Goal: Communication & Community: Answer question/provide support

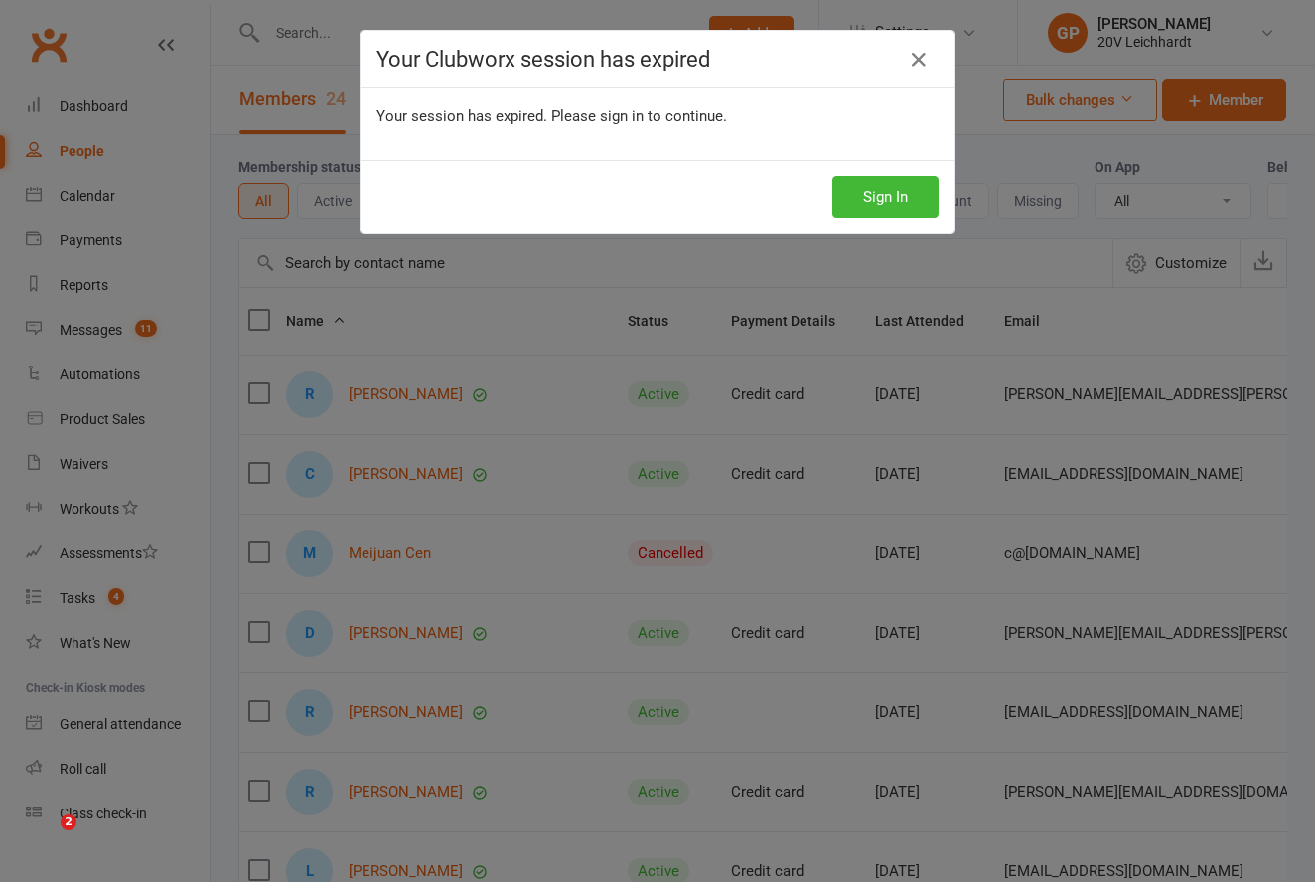
select select "25"
click at [883, 188] on button "Sign In" at bounding box center [885, 197] width 106 height 42
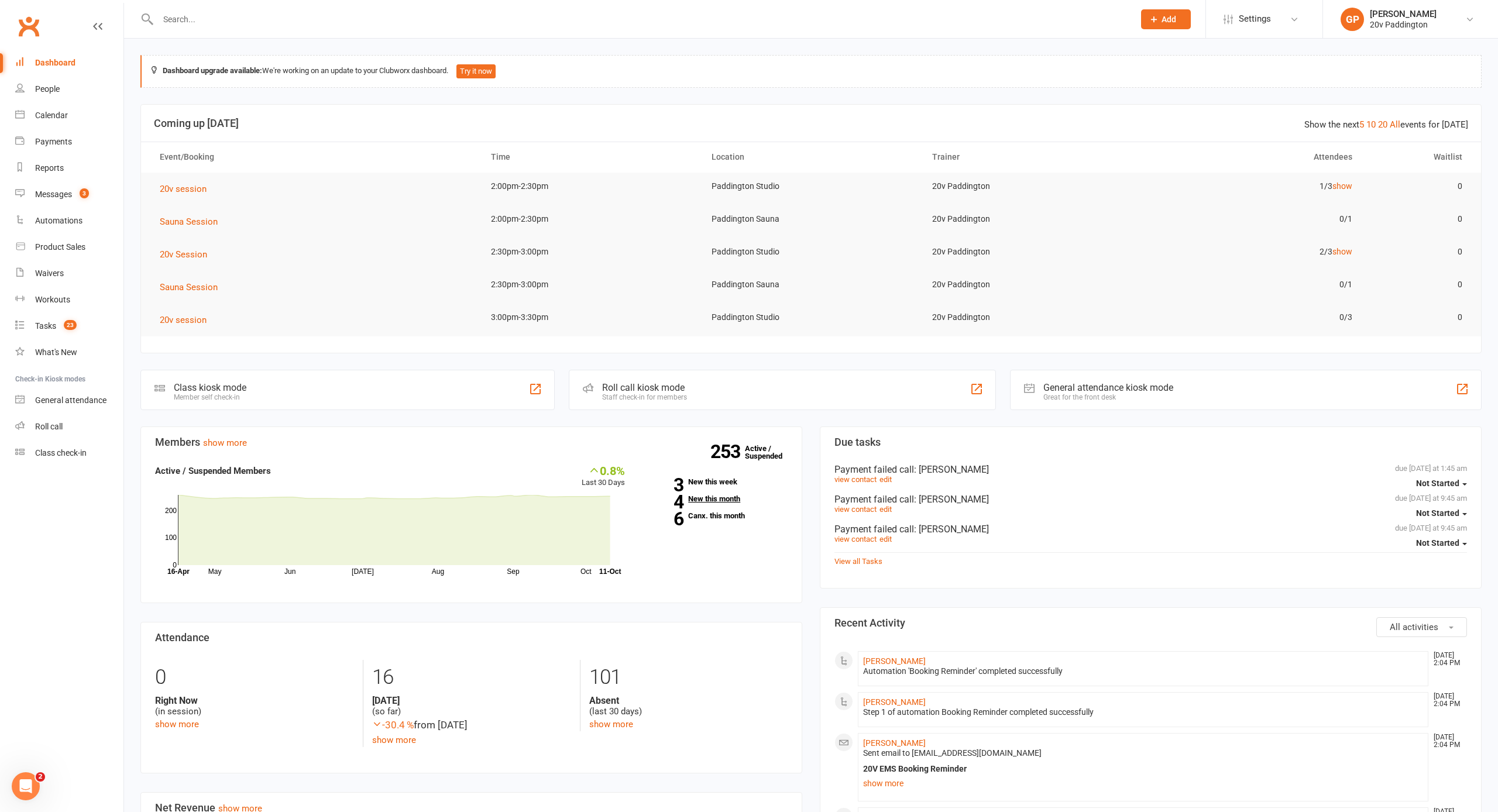
click at [717, 499] on link "4 New this month" at bounding box center [715, 498] width 145 height 8
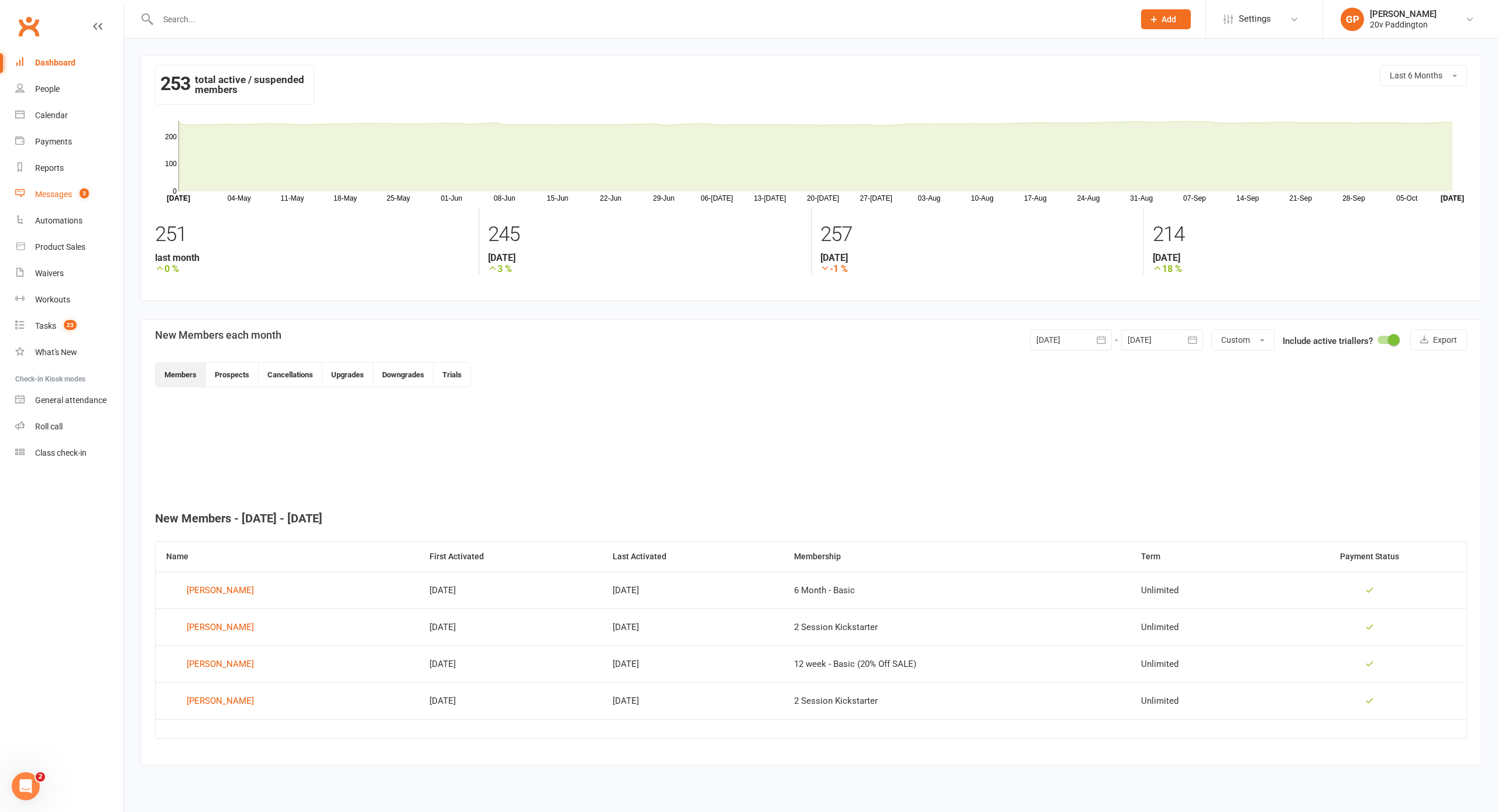
scroll to position [1, 0]
click at [54, 193] on div "Messages" at bounding box center [54, 194] width 37 height 9
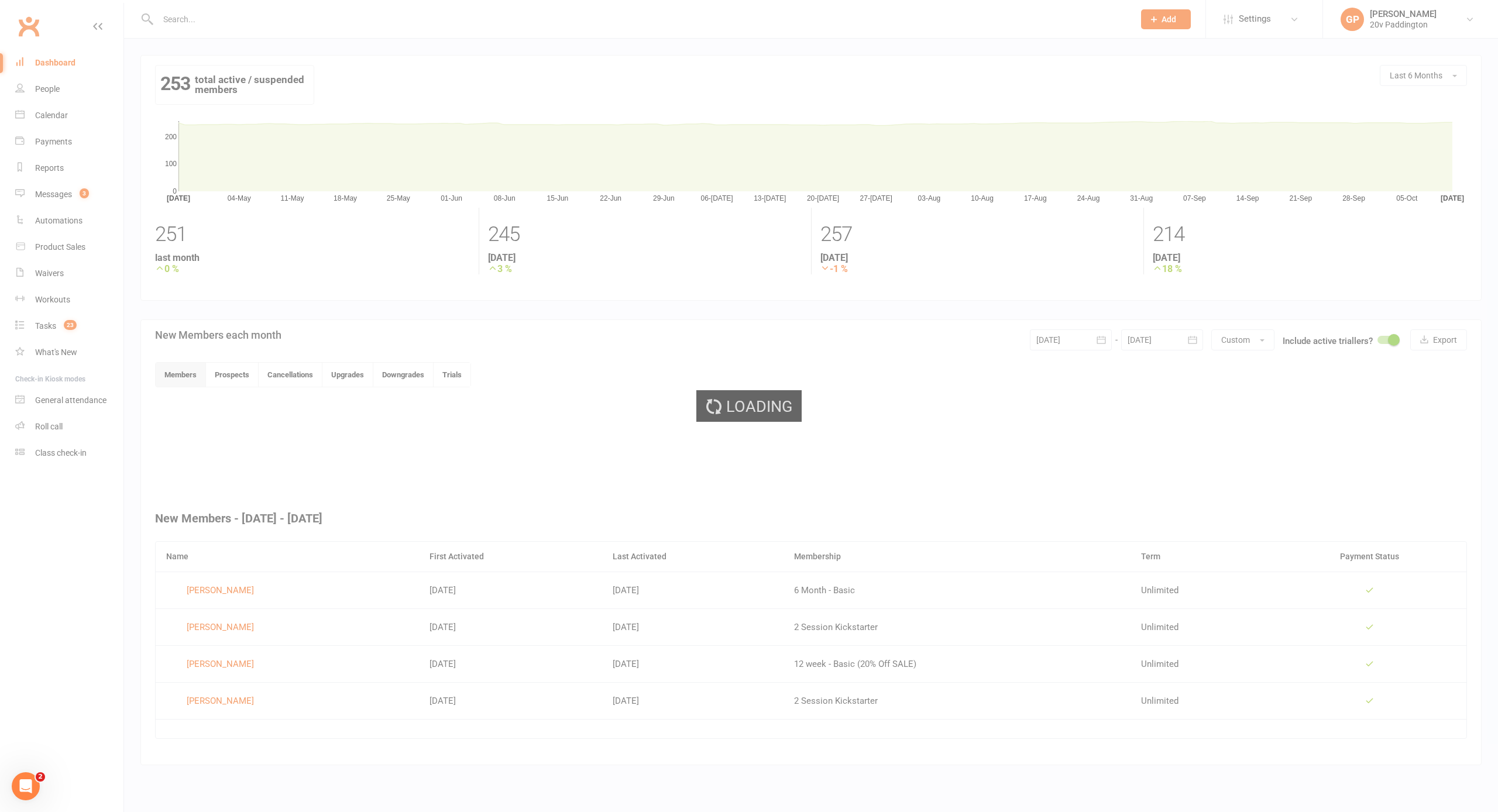
scroll to position [0, 0]
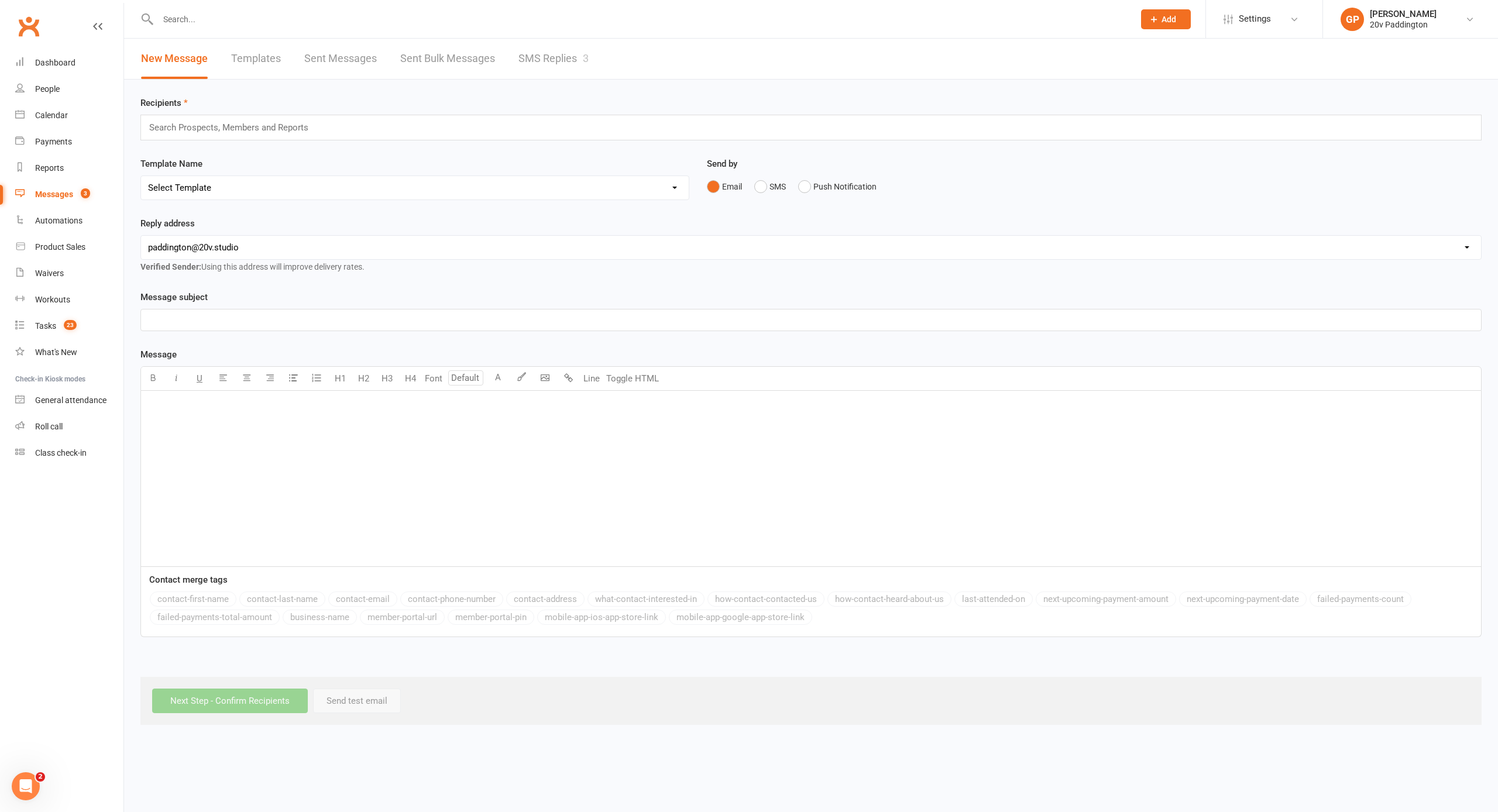
click at [556, 58] on link "SMS Replies 3" at bounding box center [553, 59] width 70 height 41
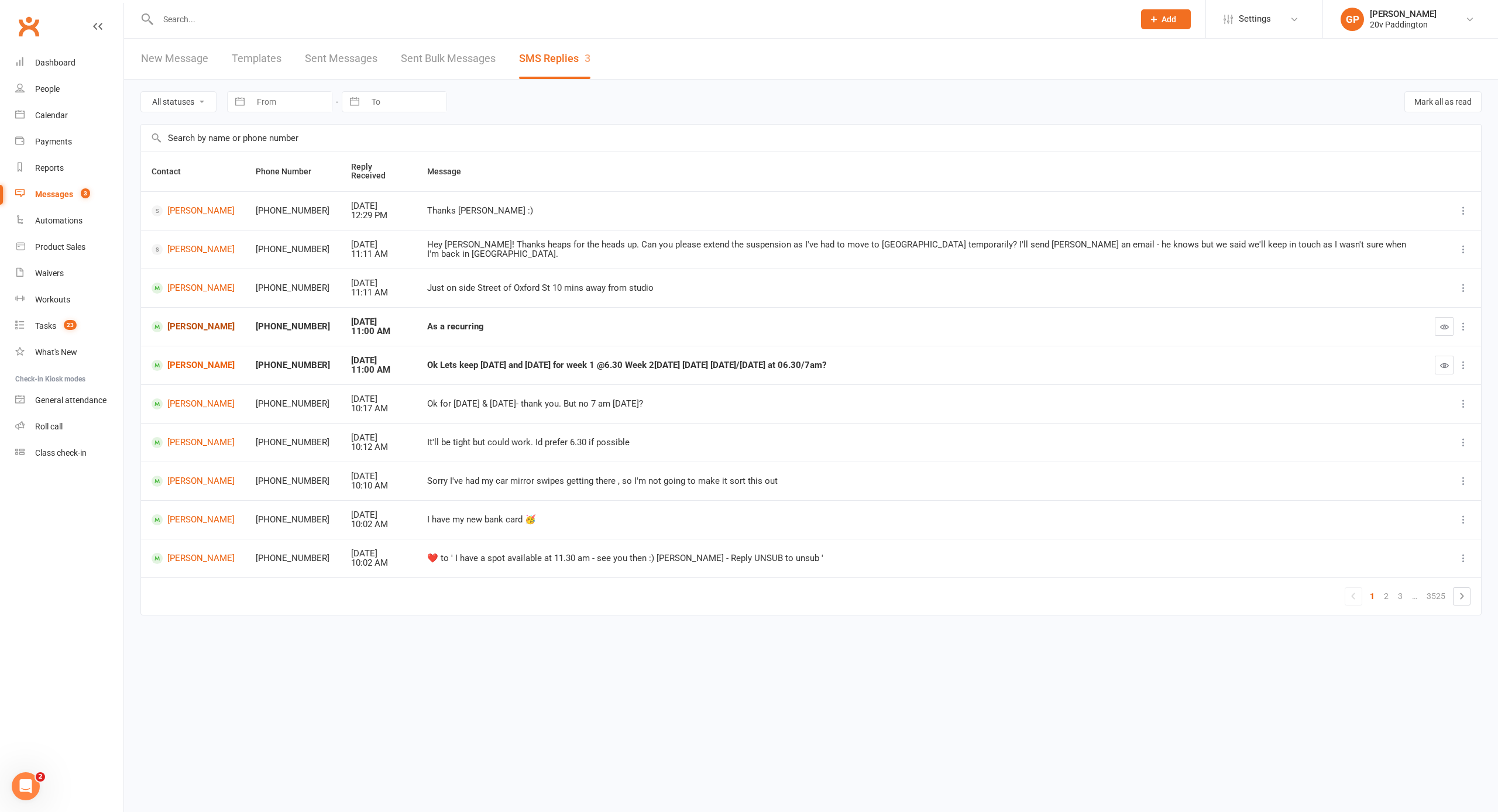
click at [192, 321] on link "Giselle Vieira" at bounding box center [193, 326] width 83 height 11
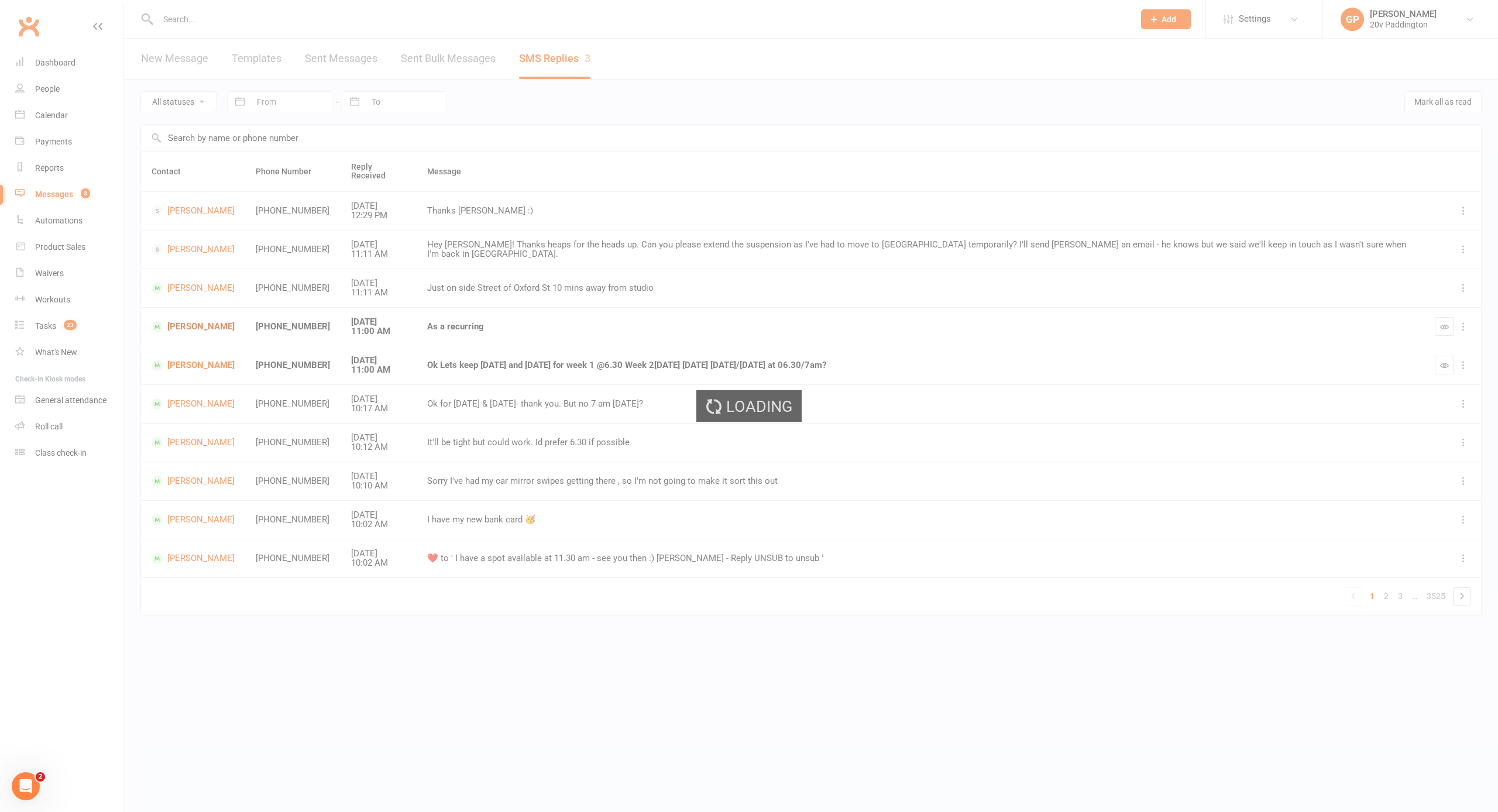
scroll to position [1, 0]
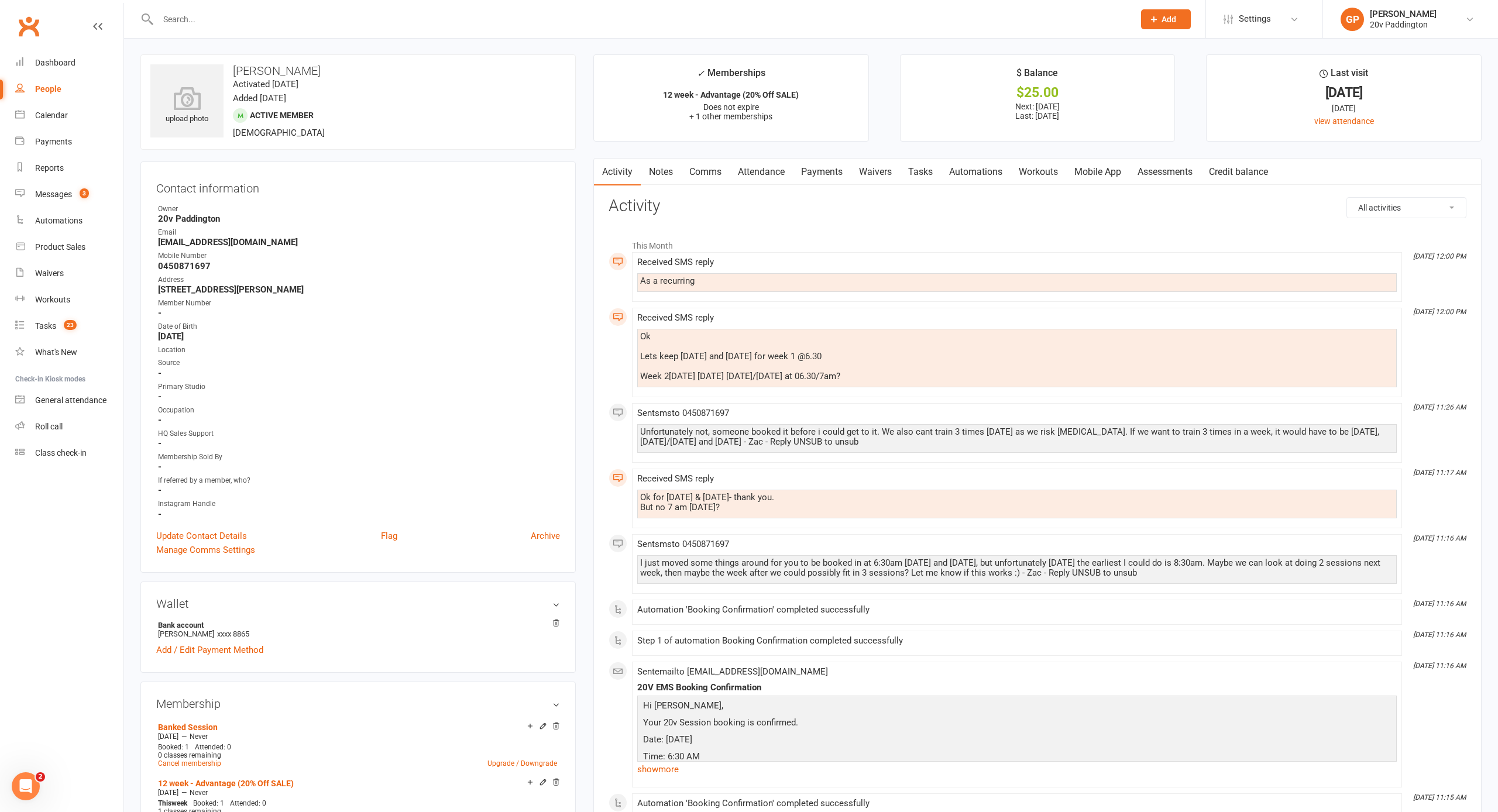
click at [72, 194] on div "Messages" at bounding box center [54, 194] width 37 height 9
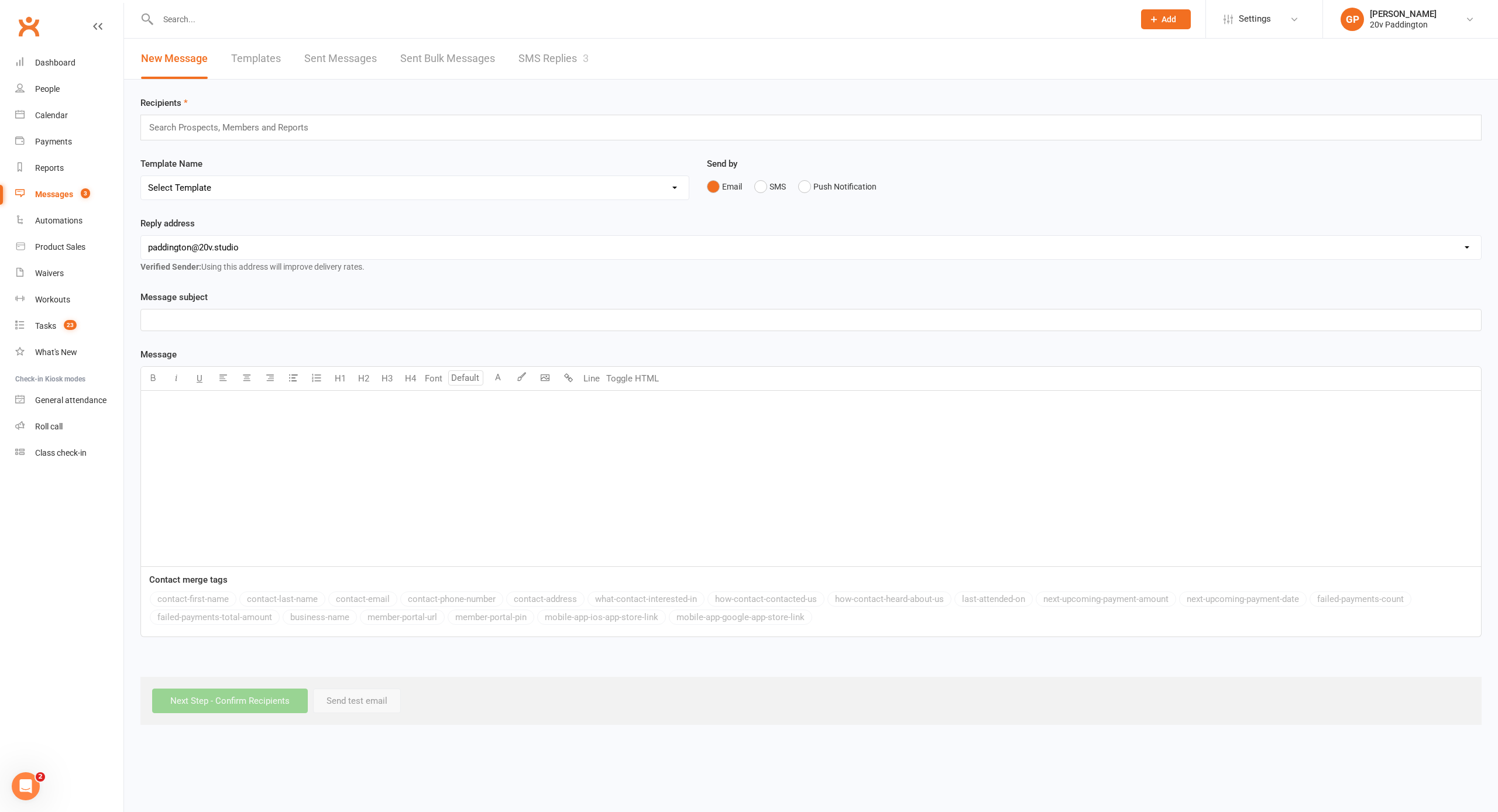
click at [545, 61] on link "SMS Replies 3" at bounding box center [553, 59] width 70 height 41
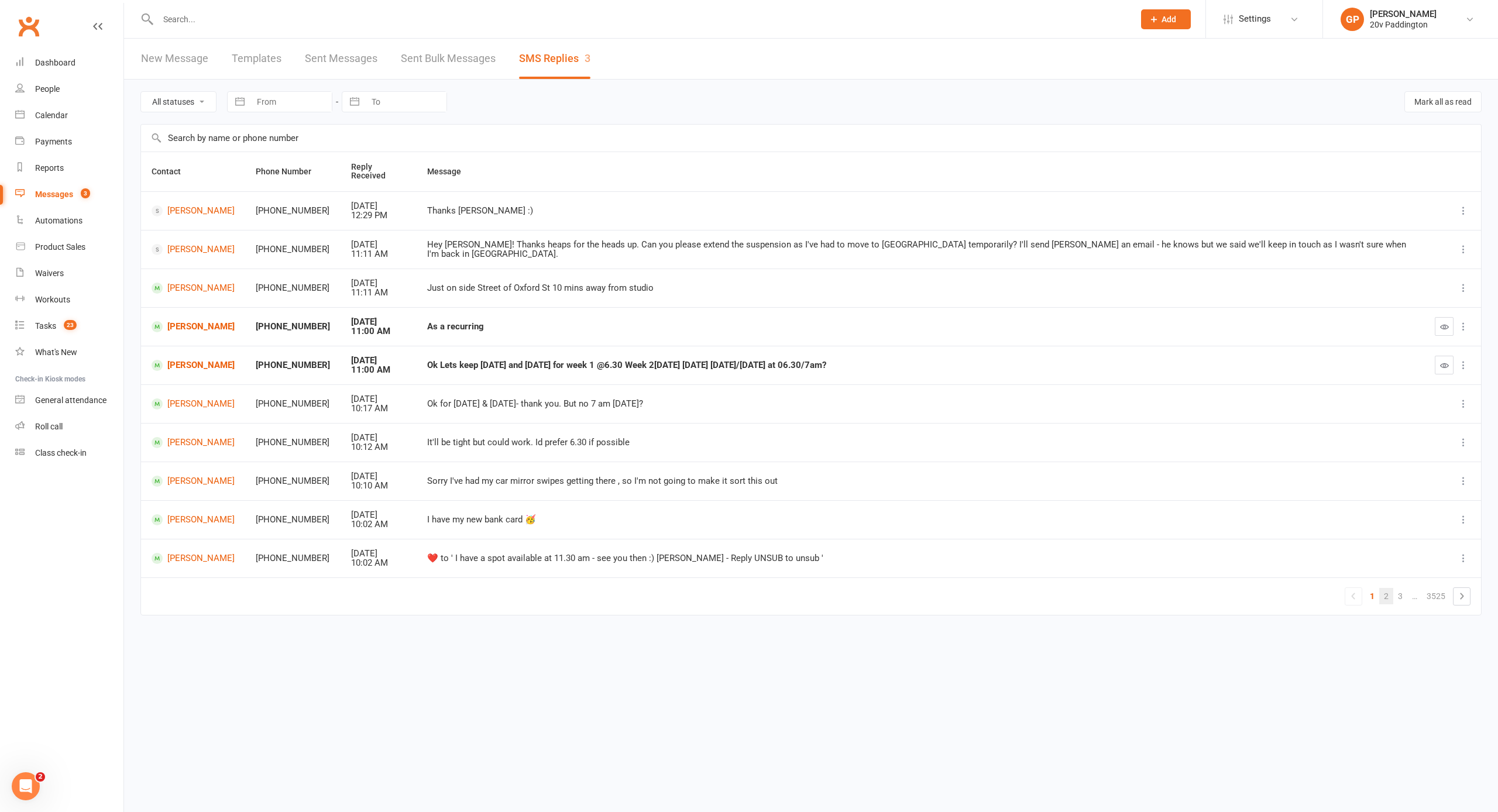
click at [1385, 588] on link "2" at bounding box center [1386, 596] width 14 height 16
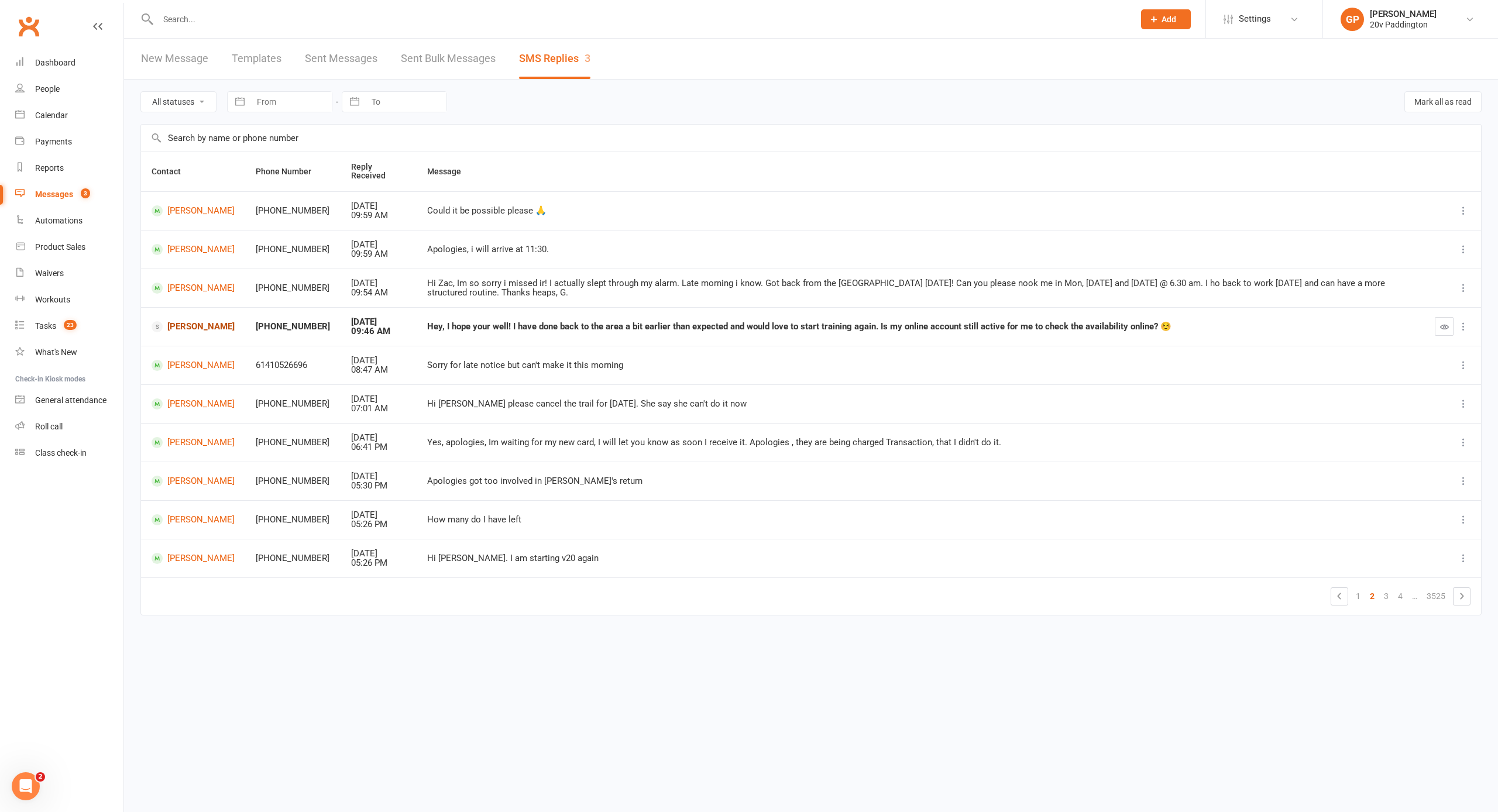
click at [177, 321] on link "sabrina de cosmi" at bounding box center [193, 326] width 83 height 11
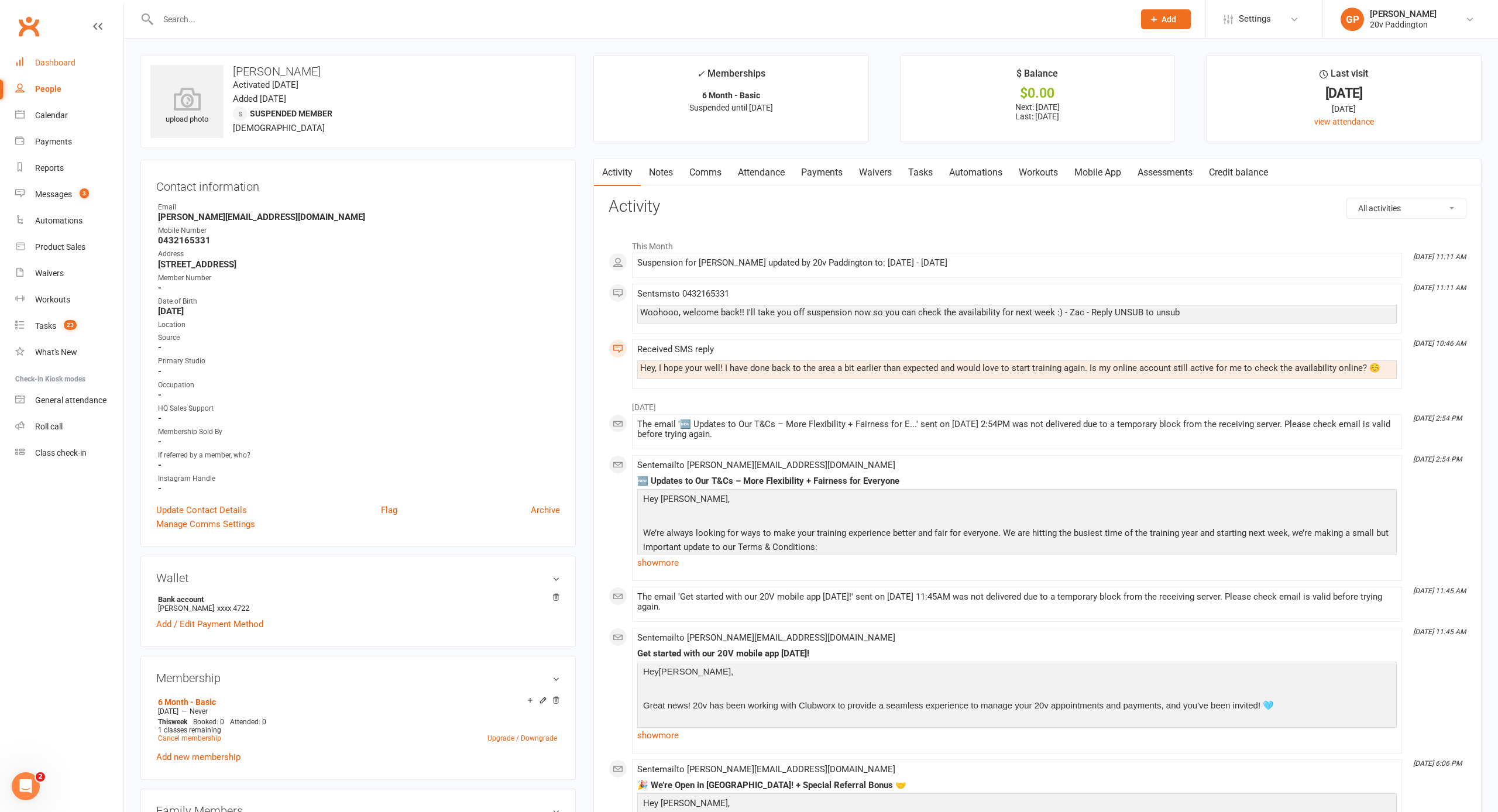
click at [38, 67] on link "Dashboard" at bounding box center [70, 62] width 108 height 26
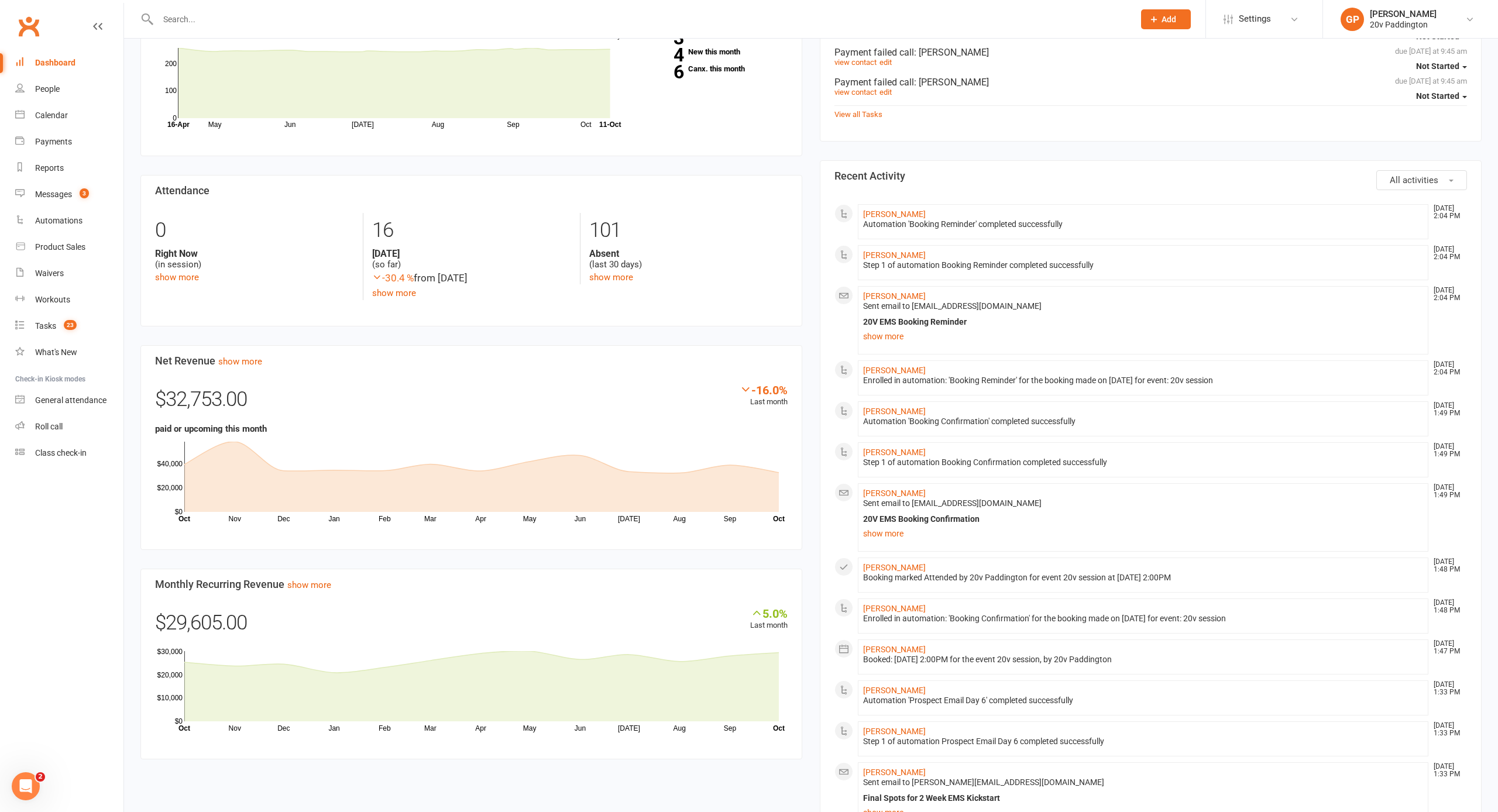
scroll to position [448, 0]
